Goal: Task Accomplishment & Management: Use online tool/utility

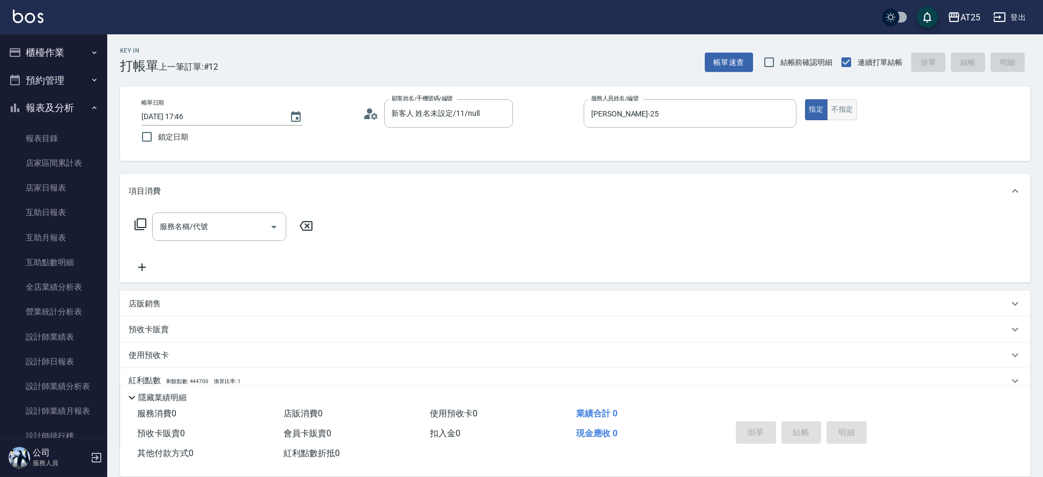
click at [832, 107] on button "不指定" at bounding box center [842, 109] width 30 height 21
click at [213, 221] on input "服務名稱/代號" at bounding box center [211, 226] width 108 height 19
type input "201"
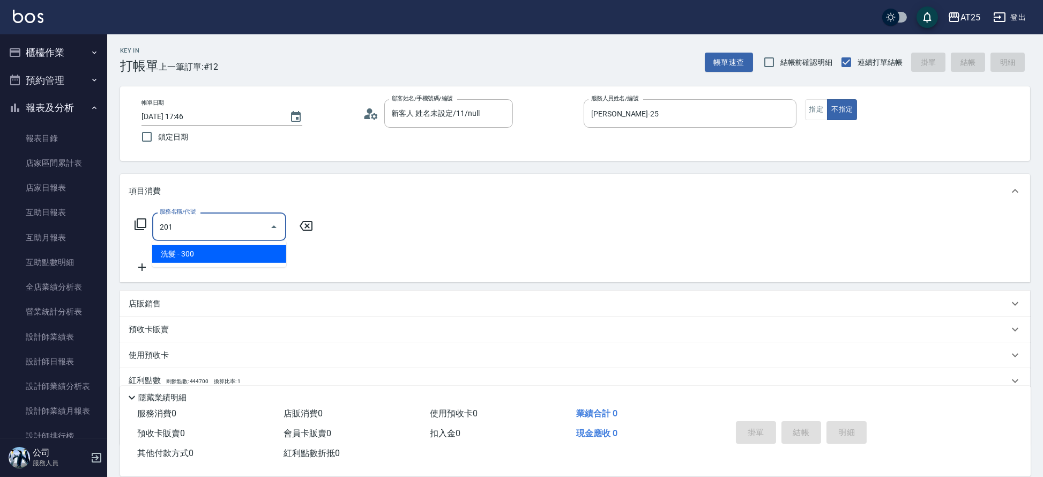
type input "30"
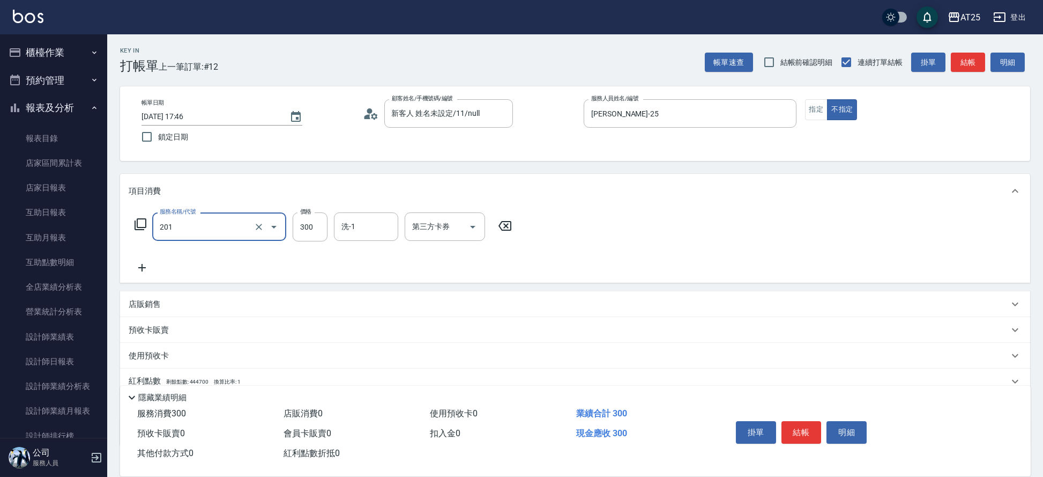
type input "洗髮(201)"
type input "[PERSON_NAME]-70"
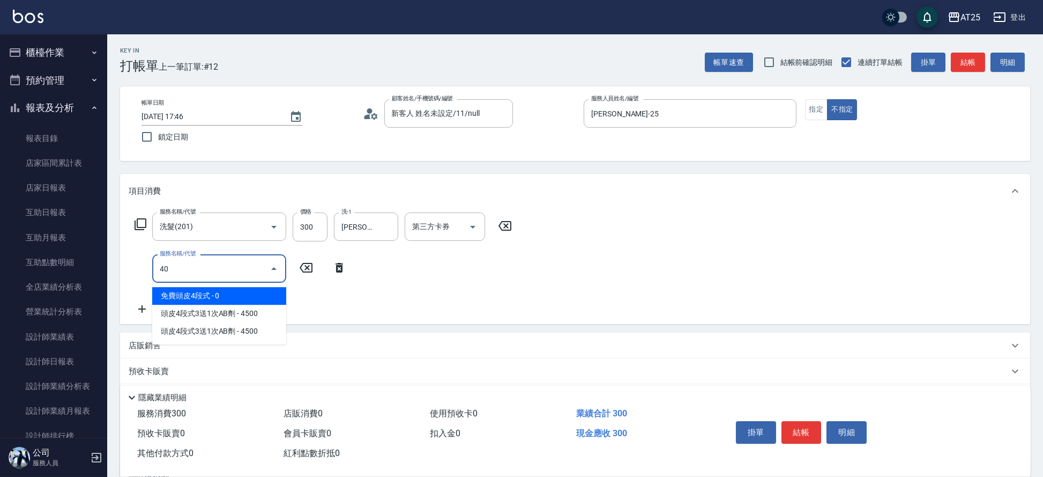
type input "401"
type input "60"
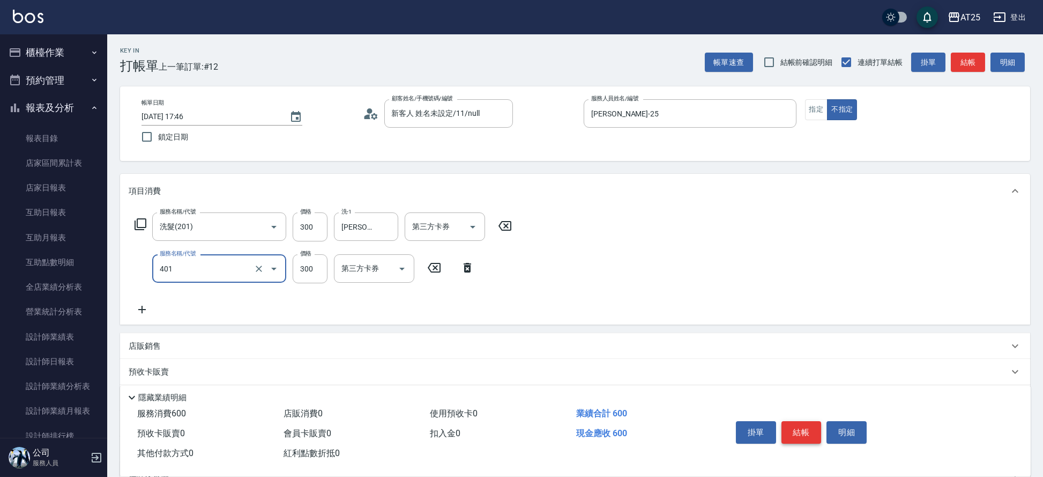
type input "剪髮(401)"
click at [807, 430] on button "結帳" at bounding box center [802, 432] width 40 height 23
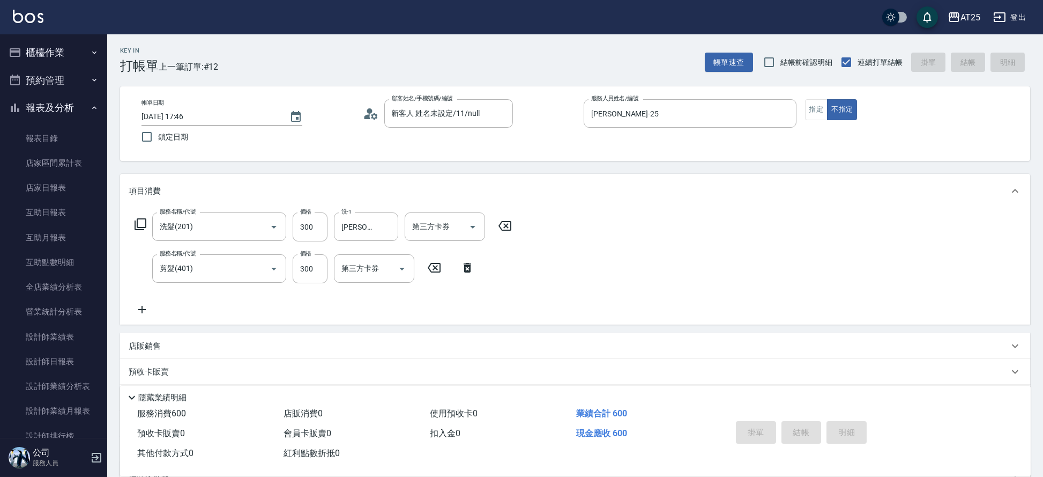
type input "[DATE] 18:29"
type input "0"
